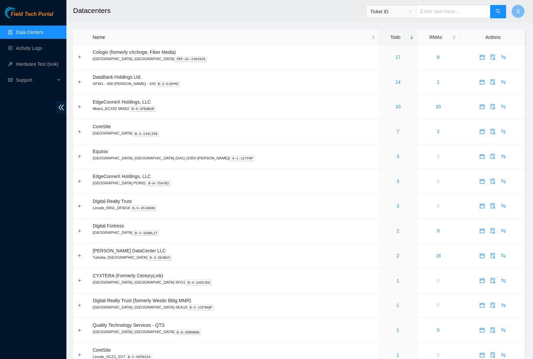
scroll to position [45, 0]
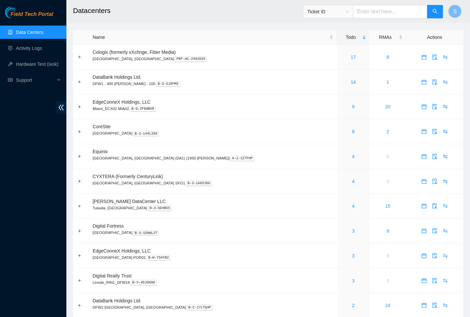
click at [30, 9] on div "Field Tech Portal" at bounding box center [33, 13] width 66 height 12
click at [26, 8] on div "Field Tech Portal" at bounding box center [33, 13] width 66 height 12
click at [29, 13] on span "Field Tech Portal" at bounding box center [32, 14] width 43 height 6
